Goal: Information Seeking & Learning: Learn about a topic

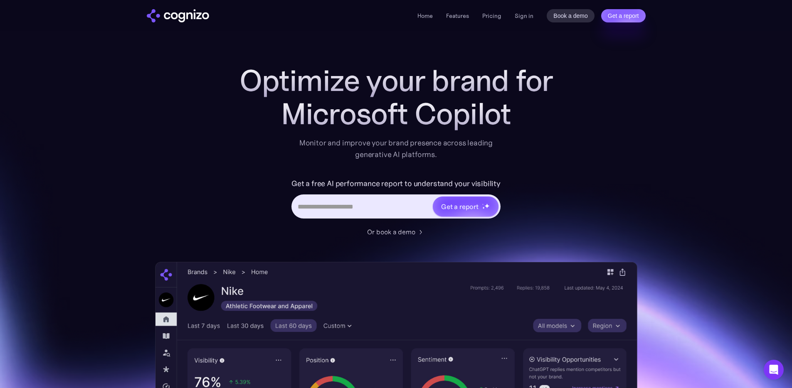
click at [345, 210] on input "Hero URL Input Form" at bounding box center [362, 207] width 139 height 16
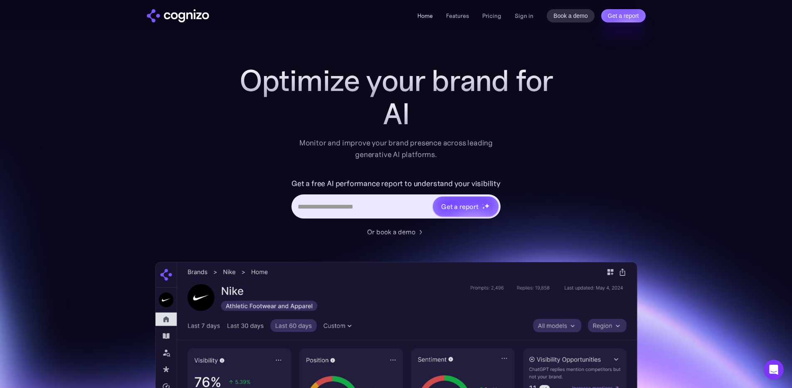
click at [432, 15] on link "Home" at bounding box center [424, 15] width 15 height 7
click at [464, 12] on li "Features" at bounding box center [457, 16] width 23 height 10
click at [464, 12] on link "Features" at bounding box center [457, 15] width 23 height 7
click at [469, 16] on link "Features" at bounding box center [457, 15] width 23 height 7
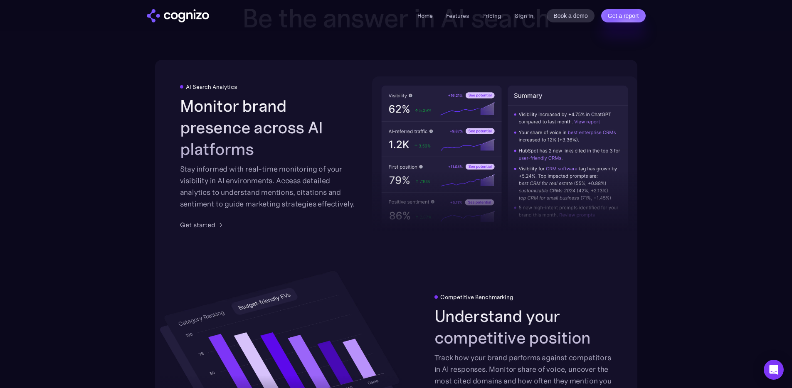
scroll to position [1295, 0]
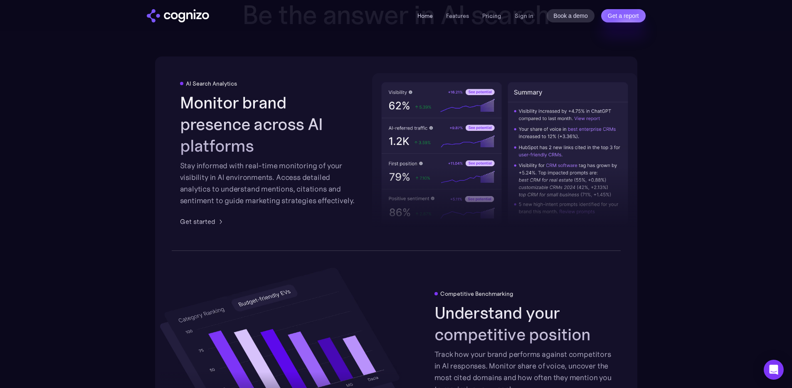
click at [425, 16] on link "Home" at bounding box center [424, 15] width 15 height 7
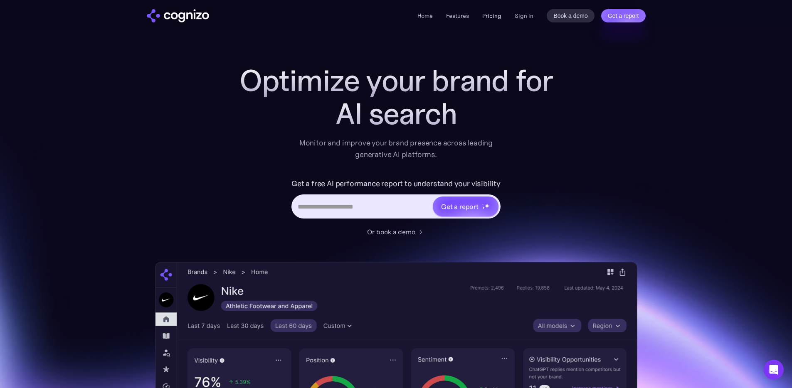
click at [501, 15] on link "Pricing" at bounding box center [491, 15] width 19 height 7
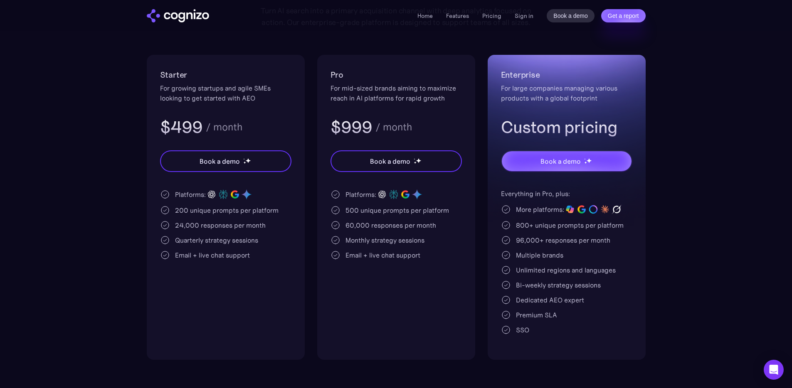
scroll to position [148, 0]
